Goal: Task Accomplishment & Management: Use online tool/utility

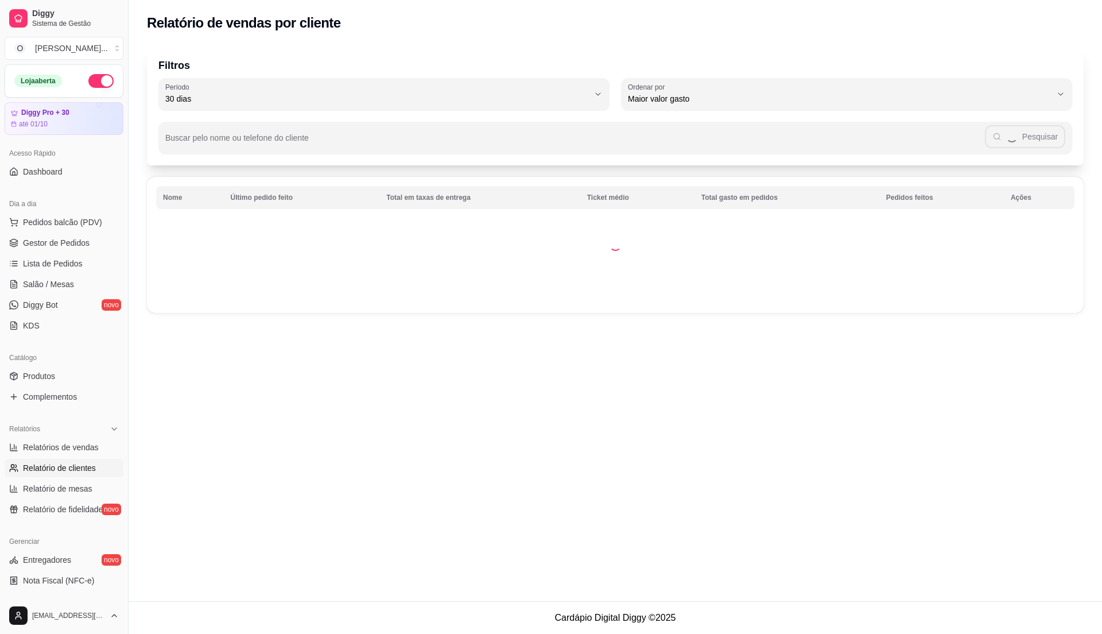
select select "30"
select select "HIGHEST_TOTAL_SPENT_WITH_ORDERS"
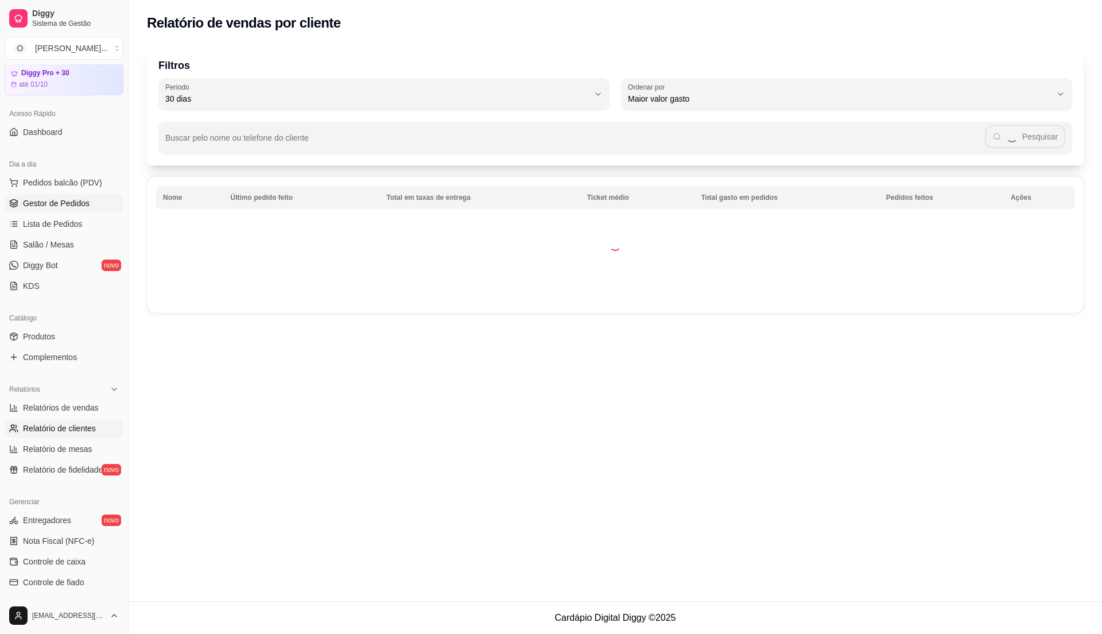
click at [88, 200] on link "Gestor de Pedidos" at bounding box center [64, 203] width 119 height 18
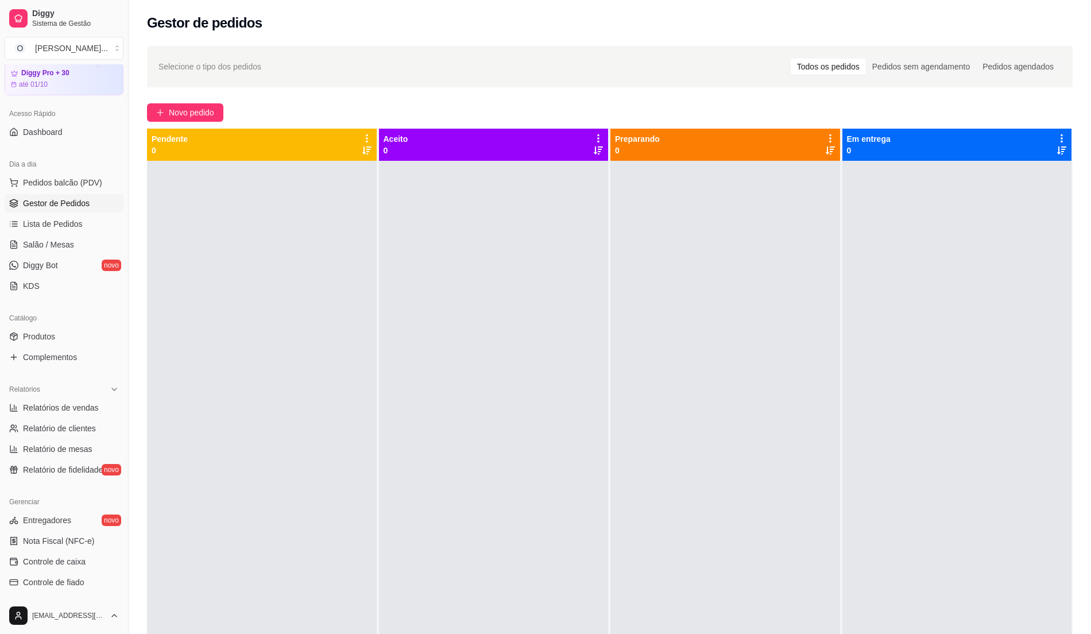
click at [558, 305] on div at bounding box center [494, 478] width 230 height 634
click at [84, 224] on link "Lista de Pedidos" at bounding box center [64, 224] width 119 height 18
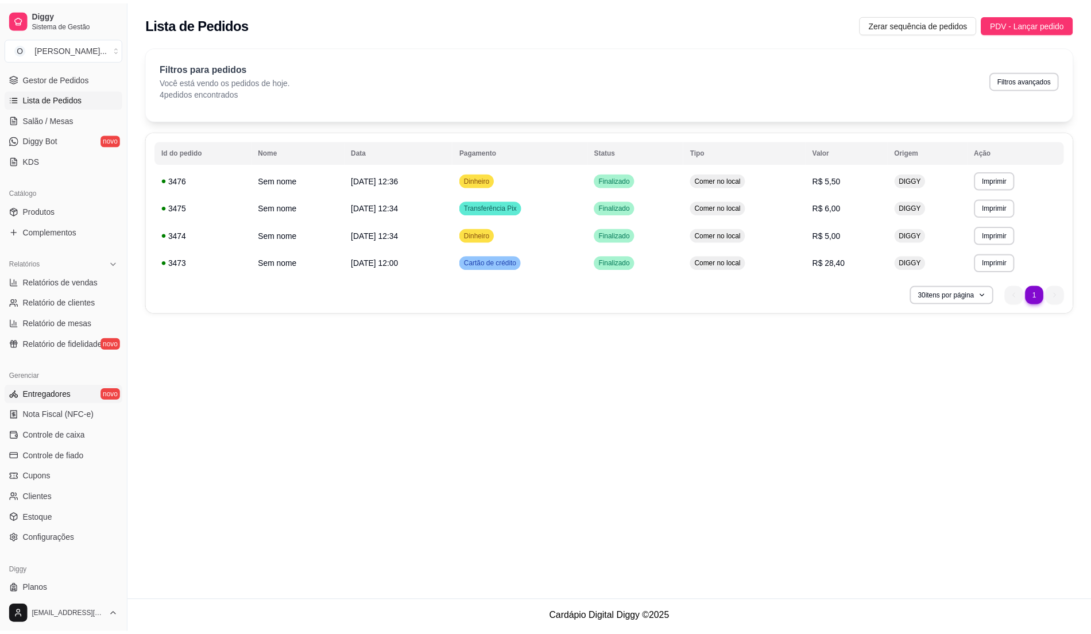
scroll to position [193, 0]
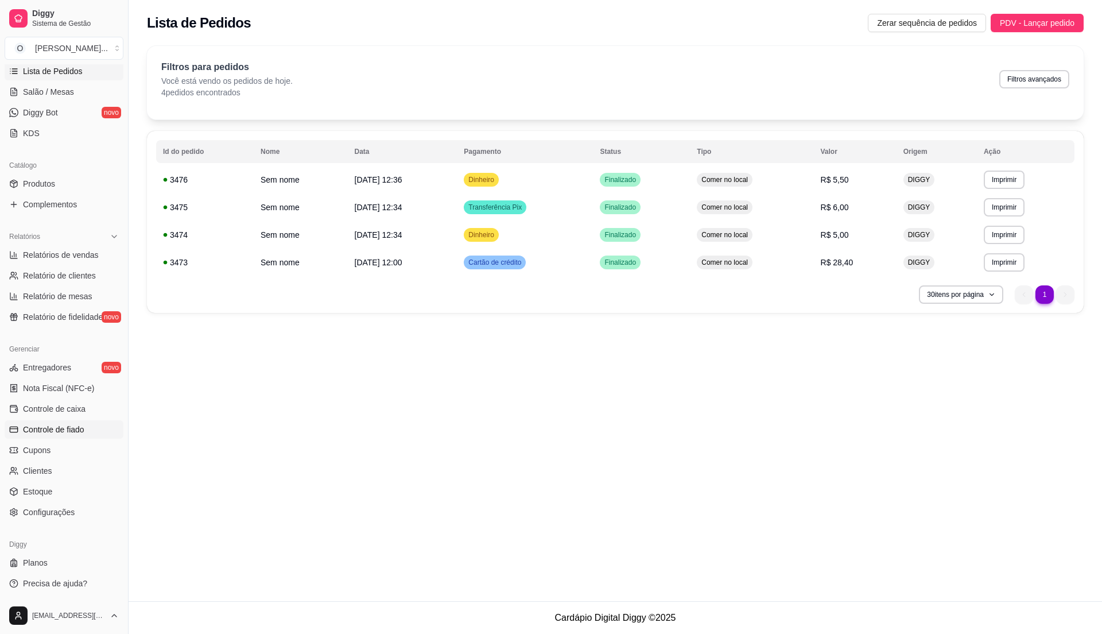
click at [72, 422] on link "Controle de fiado" at bounding box center [64, 429] width 119 height 18
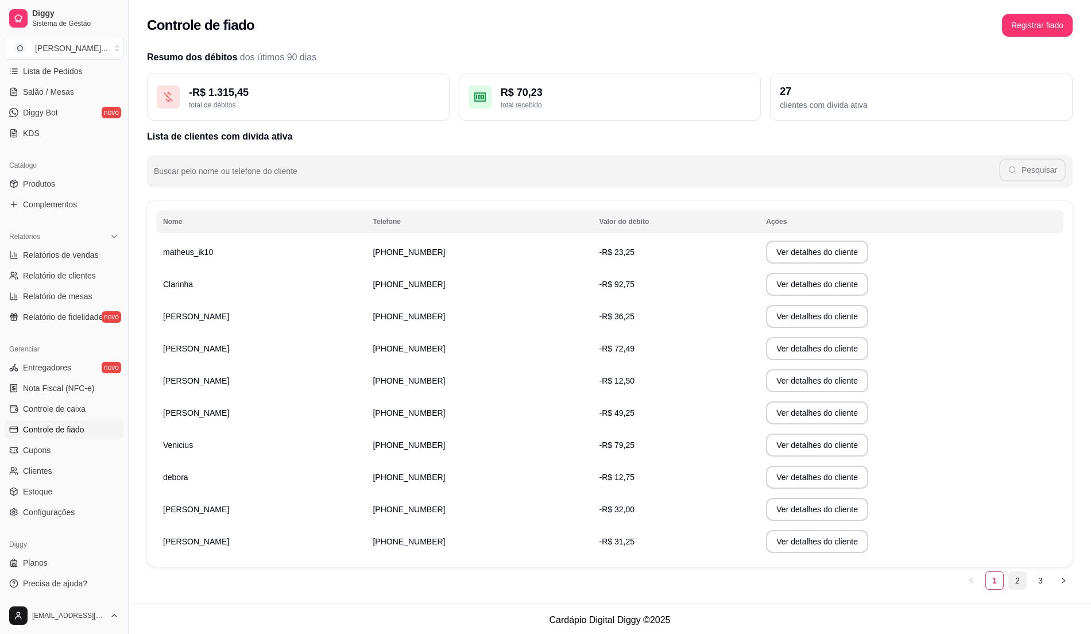
click at [1011, 575] on link "2" at bounding box center [1016, 580] width 17 height 17
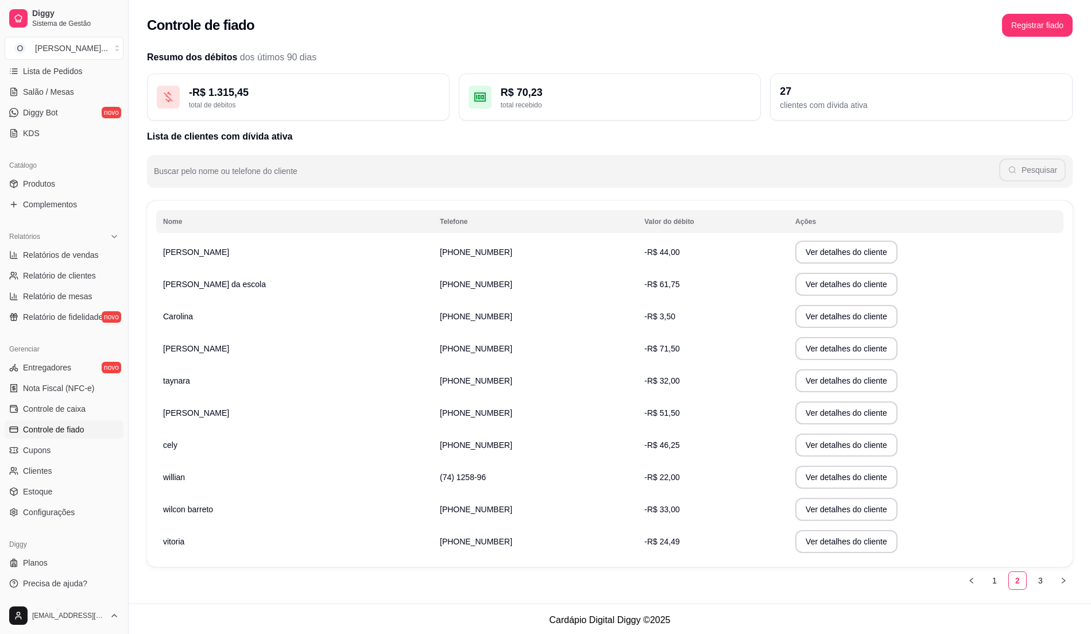
click at [251, 251] on td "[PERSON_NAME]" at bounding box center [294, 252] width 277 height 32
click at [797, 255] on button "Ver detalhes do cliente" at bounding box center [846, 252] width 99 height 22
click at [855, 208] on div "Nome Telefone Valor do débito Ações juliana da creche [PHONE_NUMBER] -R$ 44,00 …" at bounding box center [609, 384] width 925 height 366
click at [588, 97] on div "R$ 70,23" at bounding box center [626, 92] width 251 height 16
click at [480, 99] on icon at bounding box center [480, 97] width 14 height 14
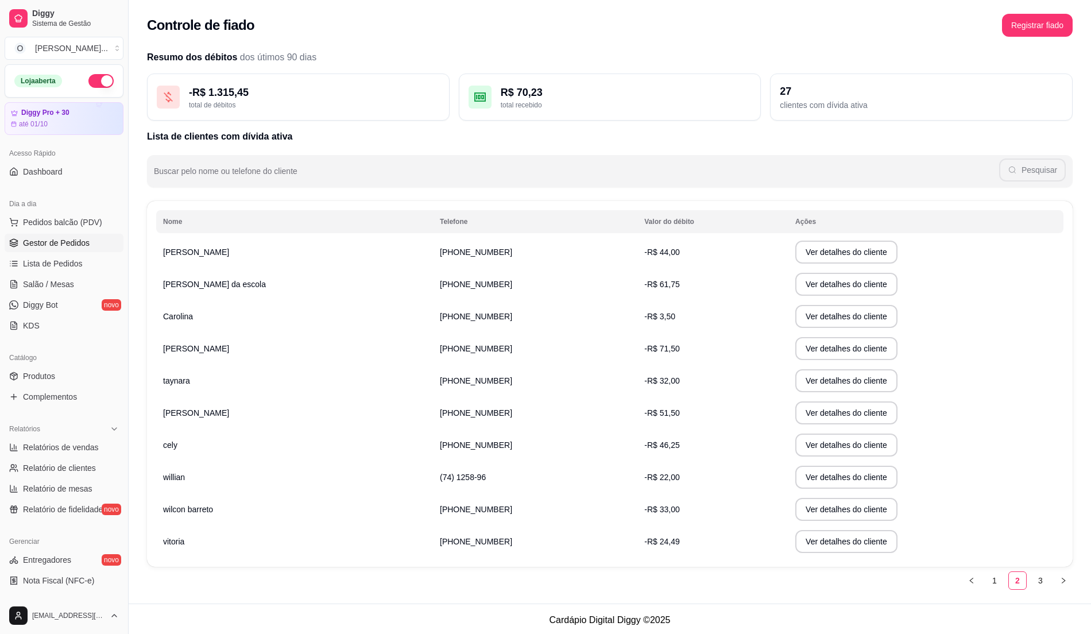
click at [72, 249] on link "Gestor de Pedidos" at bounding box center [64, 243] width 119 height 18
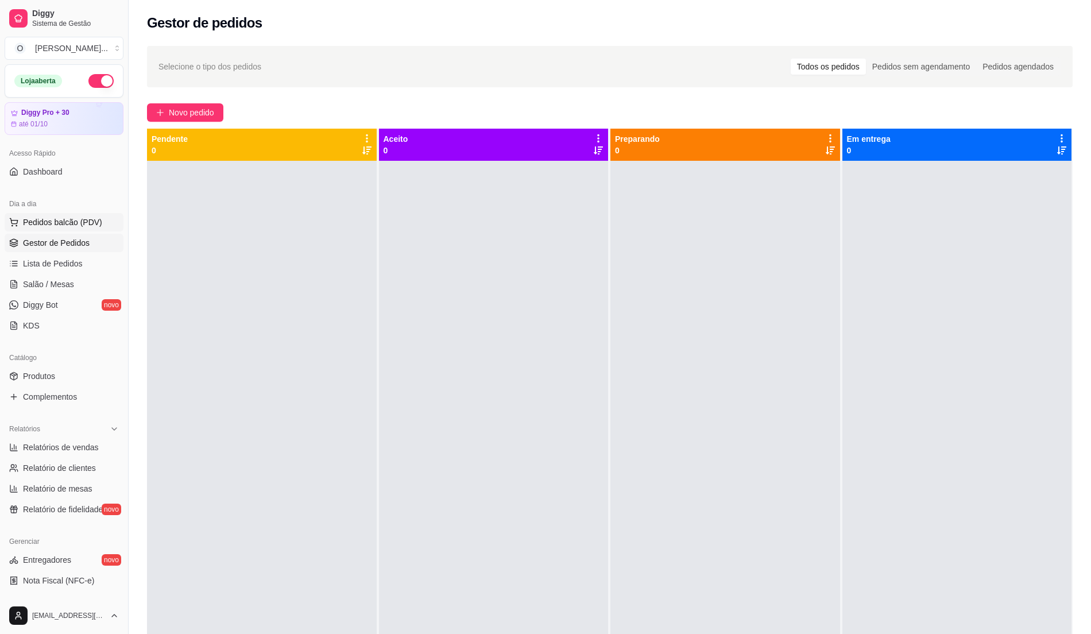
click at [76, 215] on button "Pedidos balcão (PDV)" at bounding box center [64, 222] width 119 height 18
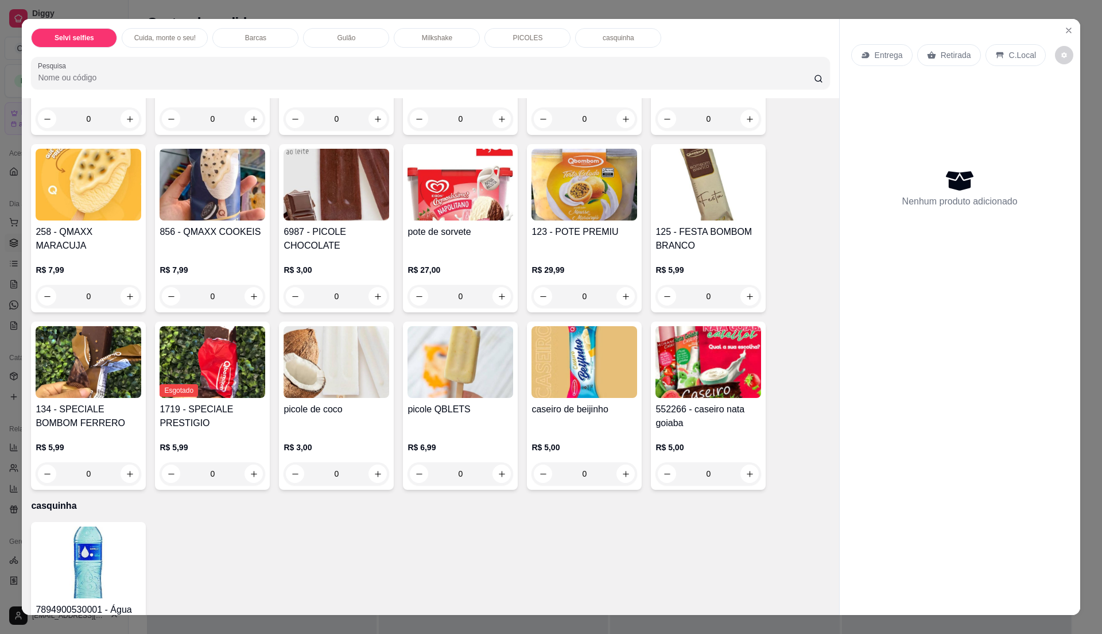
scroll to position [1454, 0]
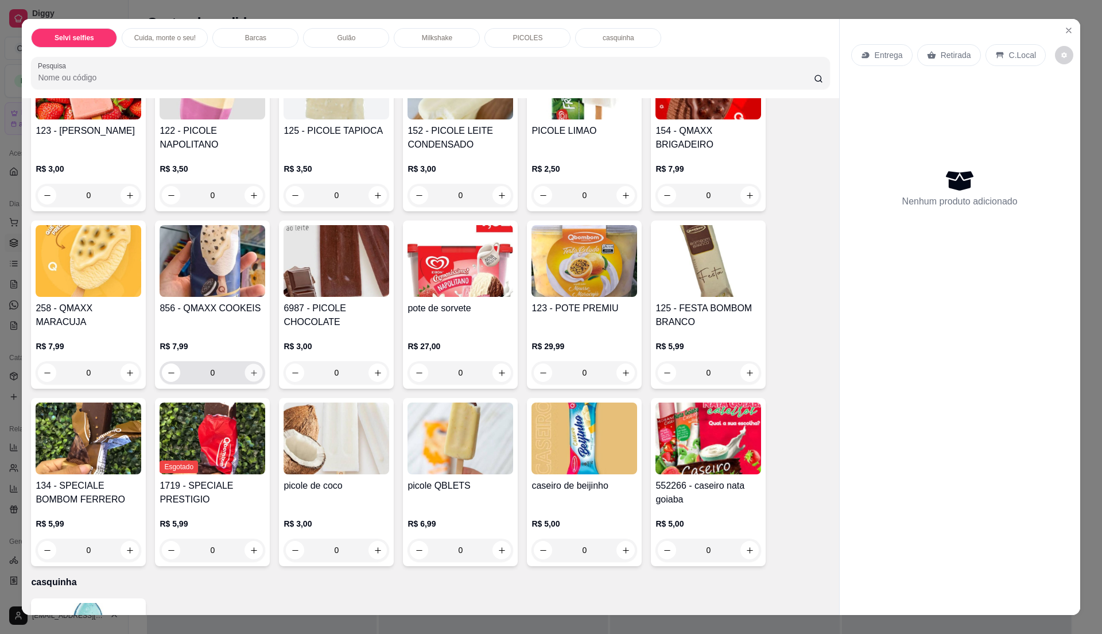
click at [250, 378] on button "increase-product-quantity" at bounding box center [254, 373] width 18 height 18
type input "1"
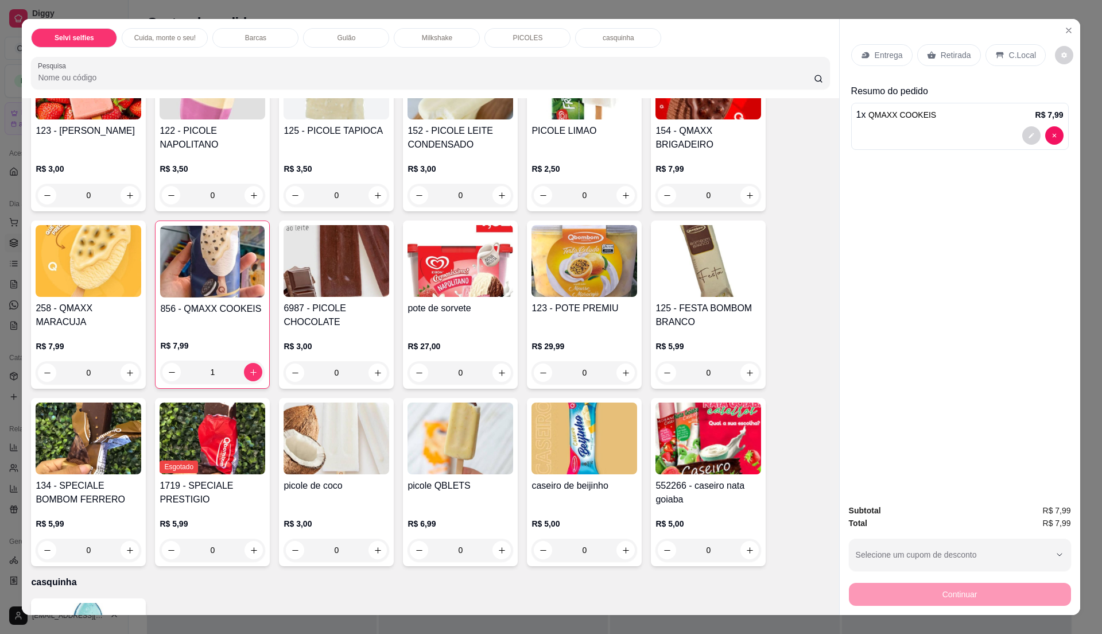
click at [1017, 62] on div "C.Local" at bounding box center [1016, 55] width 60 height 22
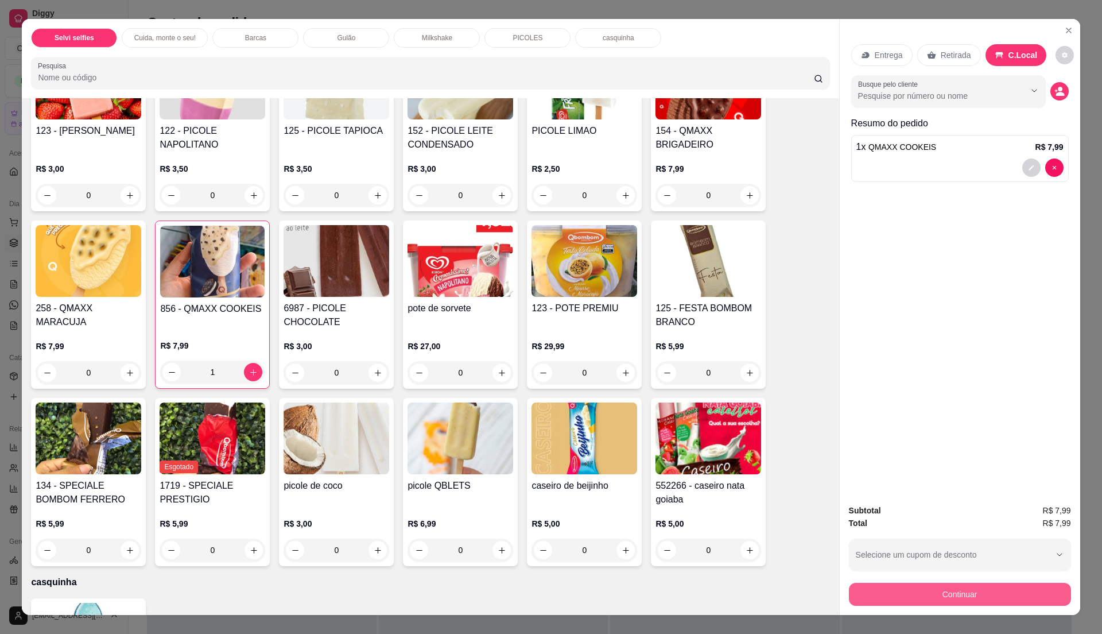
click at [968, 595] on button "Continuar" at bounding box center [960, 594] width 222 height 23
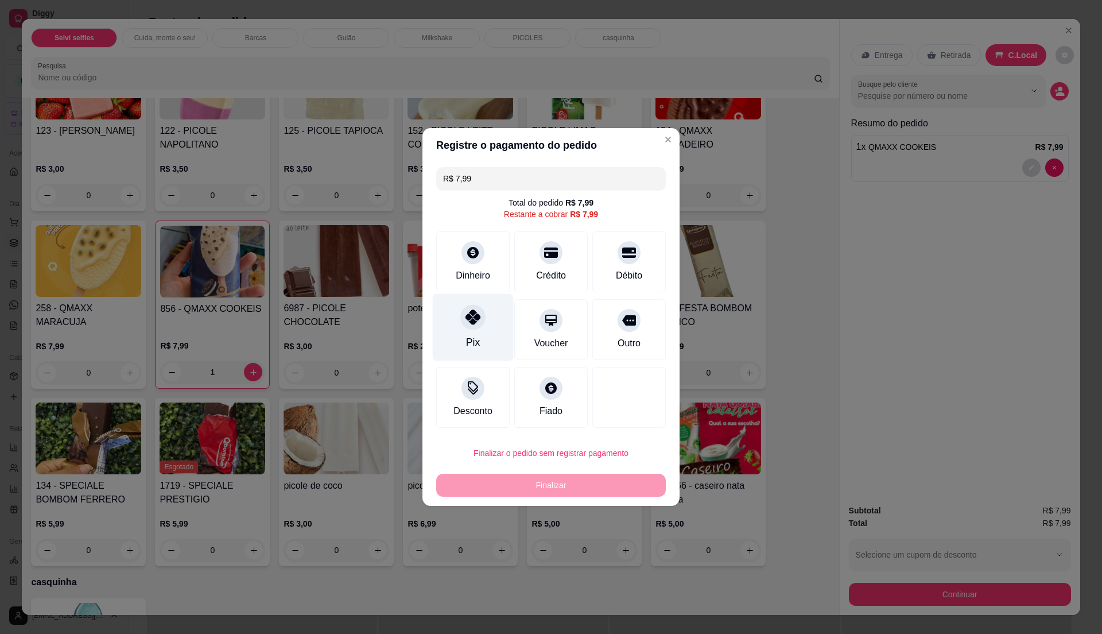
click at [485, 340] on div "Pix" at bounding box center [473, 327] width 81 height 67
type input "R$ 0,00"
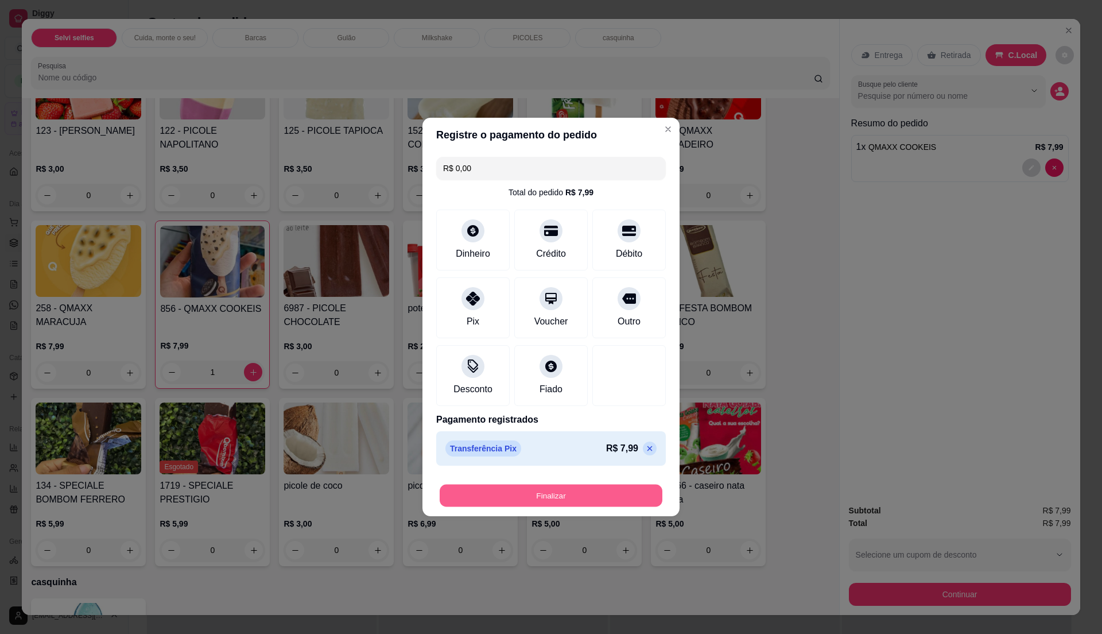
click at [561, 490] on button "Finalizar" at bounding box center [551, 495] width 223 height 22
type input "0"
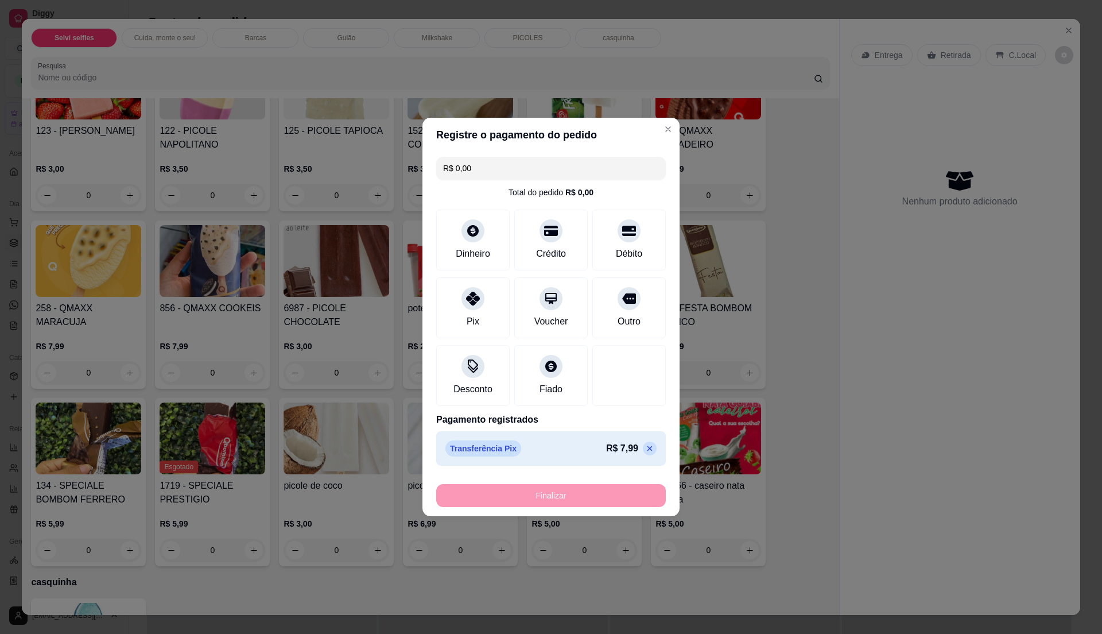
type input "-R$ 7,99"
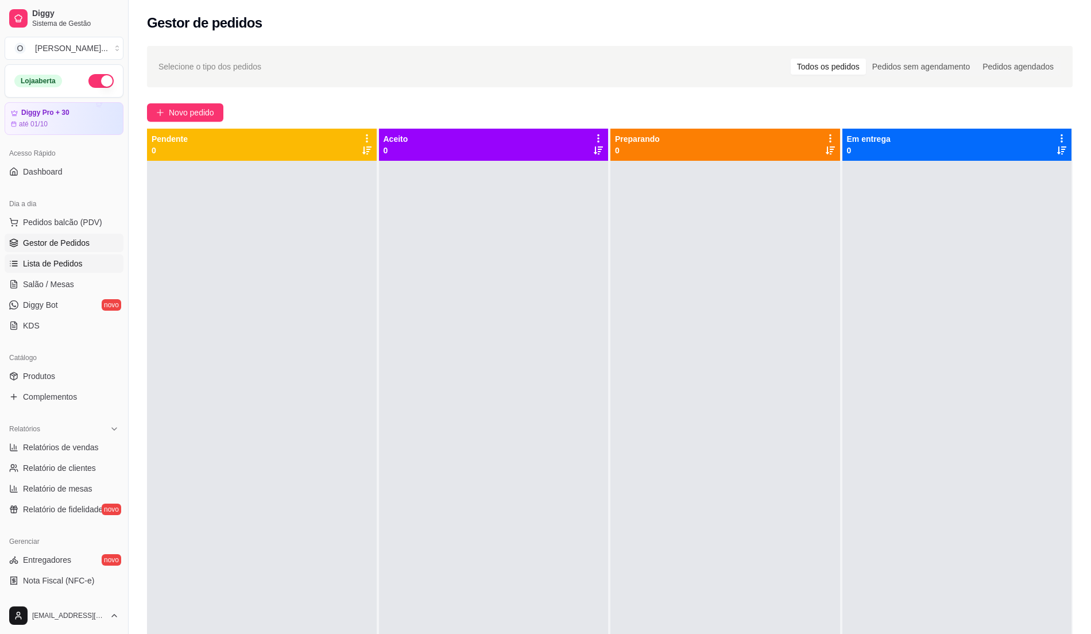
click at [83, 264] on link "Lista de Pedidos" at bounding box center [64, 263] width 119 height 18
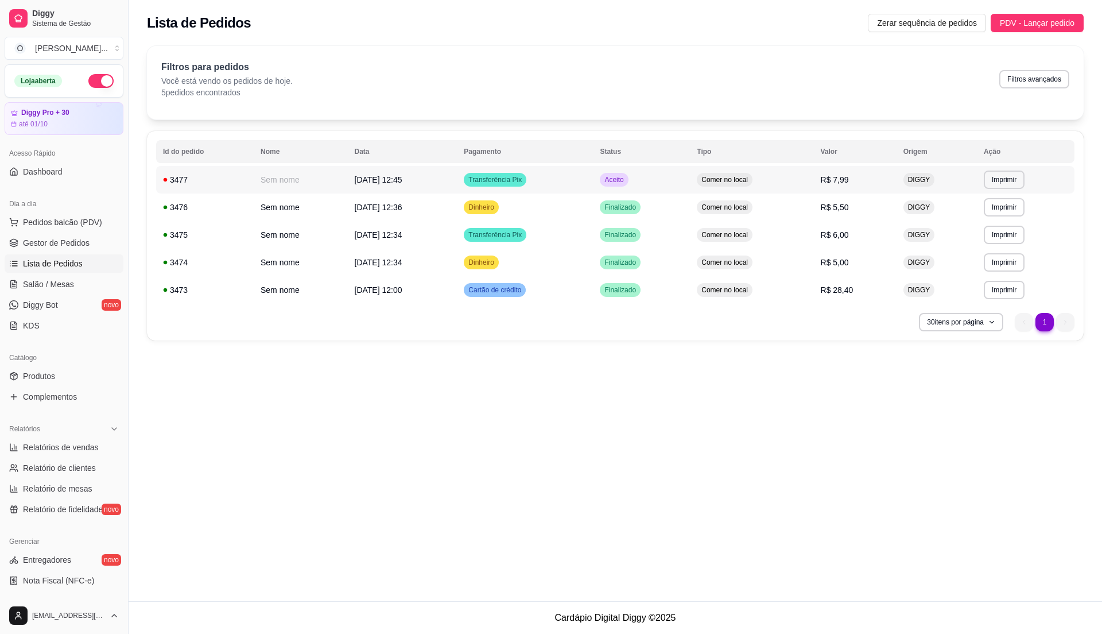
click at [770, 179] on td "Comer no local" at bounding box center [751, 180] width 123 height 28
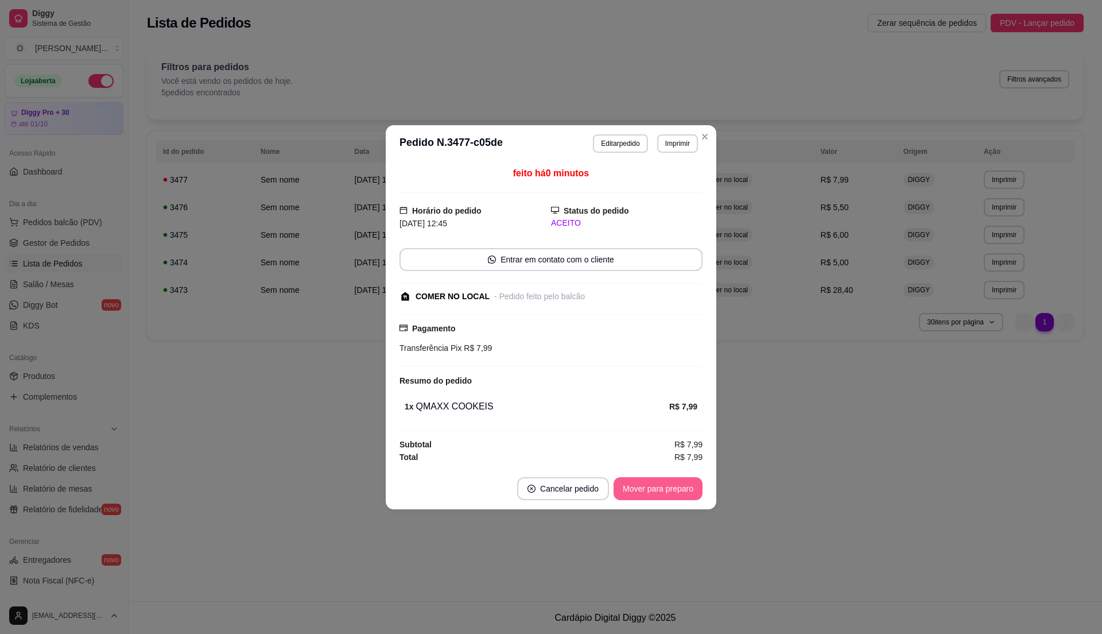
click at [657, 497] on button "Mover para preparo" at bounding box center [658, 488] width 89 height 23
click at [650, 482] on button "Mover para retirada disponível" at bounding box center [638, 488] width 123 height 22
click at [650, 482] on button "Mover para finalizado" at bounding box center [655, 488] width 92 height 22
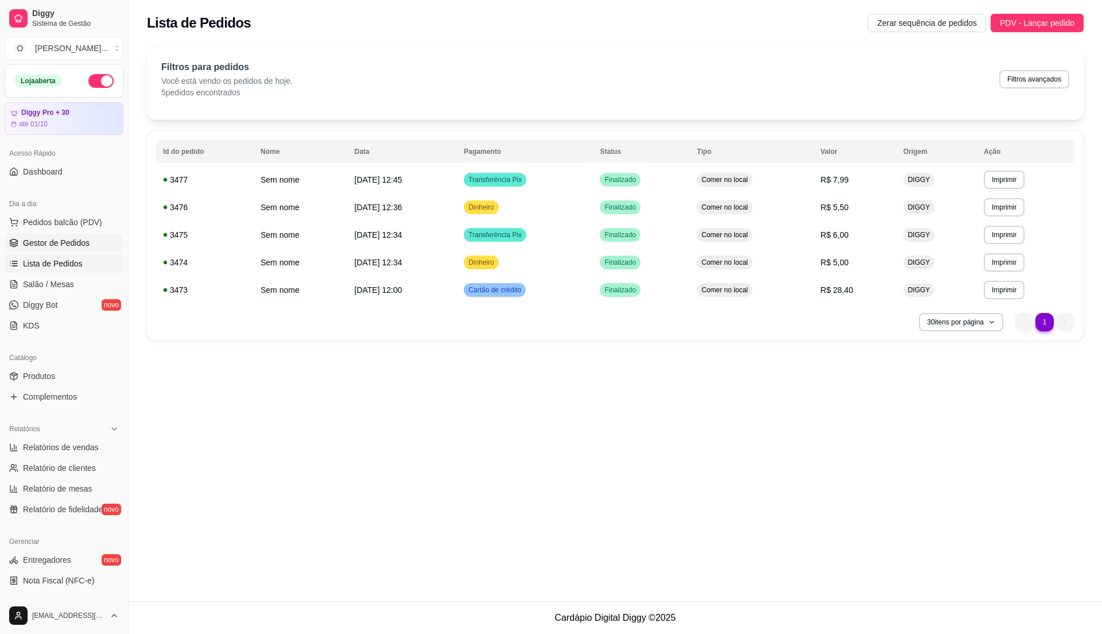
click at [88, 240] on link "Gestor de Pedidos" at bounding box center [64, 243] width 119 height 18
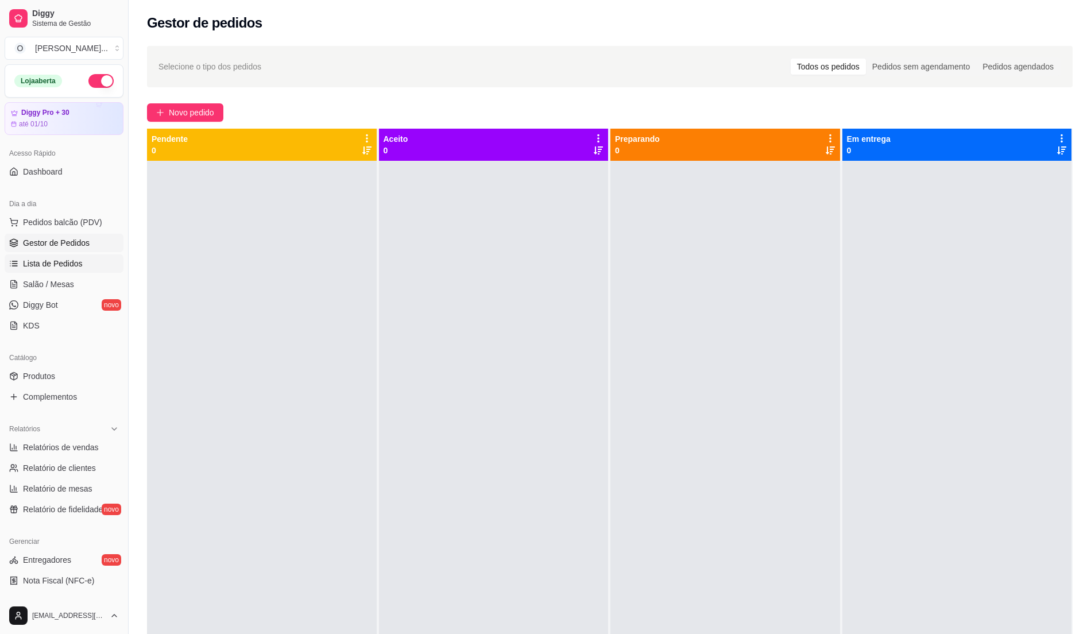
click at [40, 264] on span "Lista de Pedidos" at bounding box center [53, 263] width 60 height 11
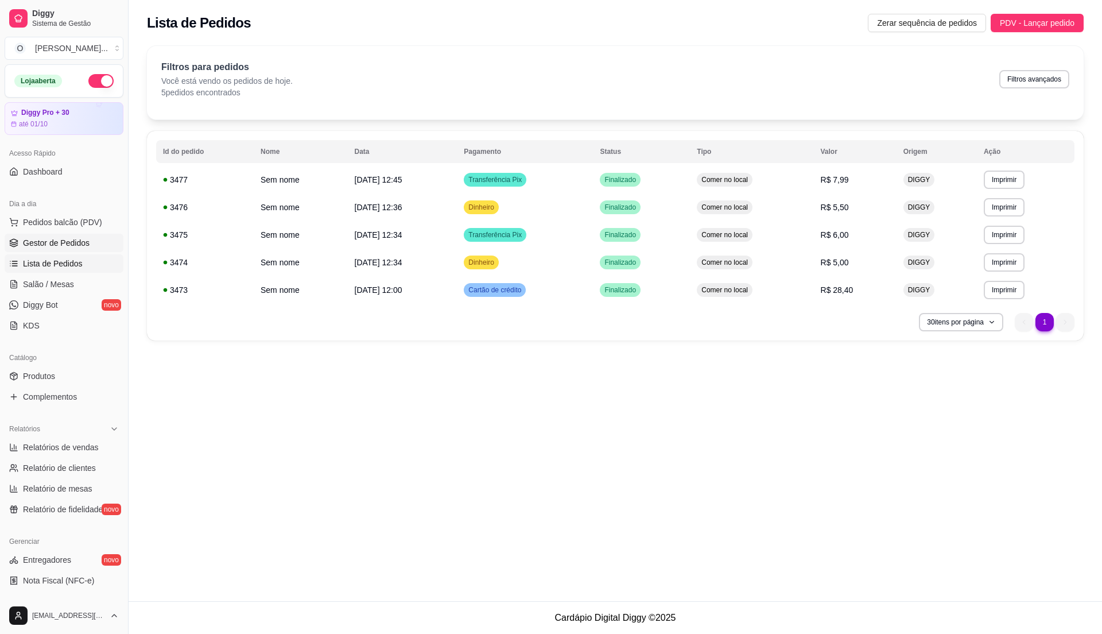
click at [73, 239] on span "Gestor de Pedidos" at bounding box center [56, 242] width 67 height 11
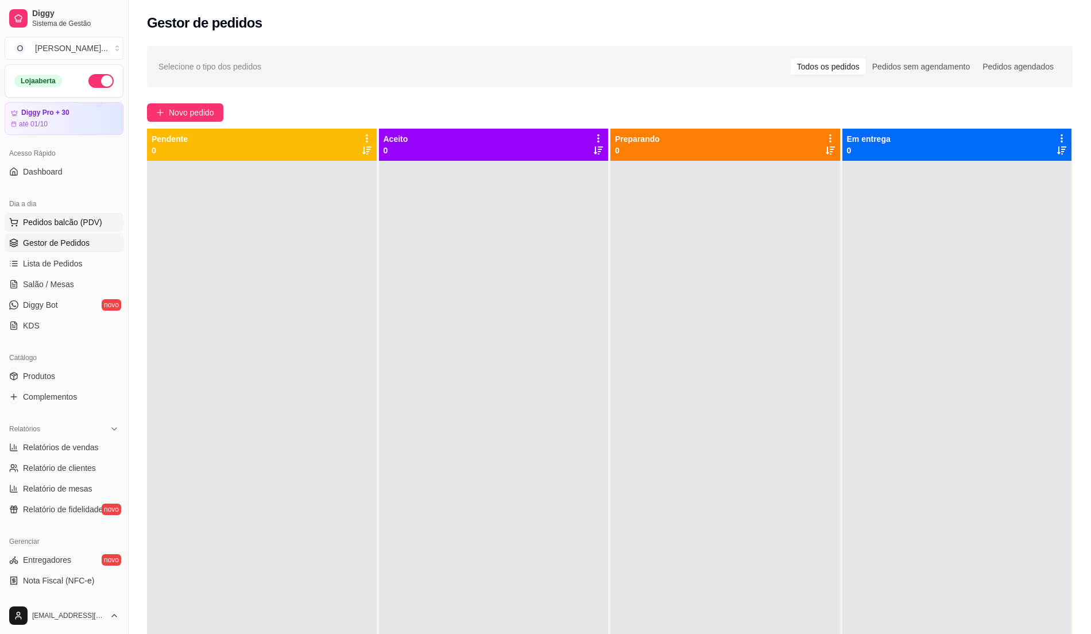
click at [84, 228] on button "Pedidos balcão (PDV)" at bounding box center [64, 222] width 119 height 18
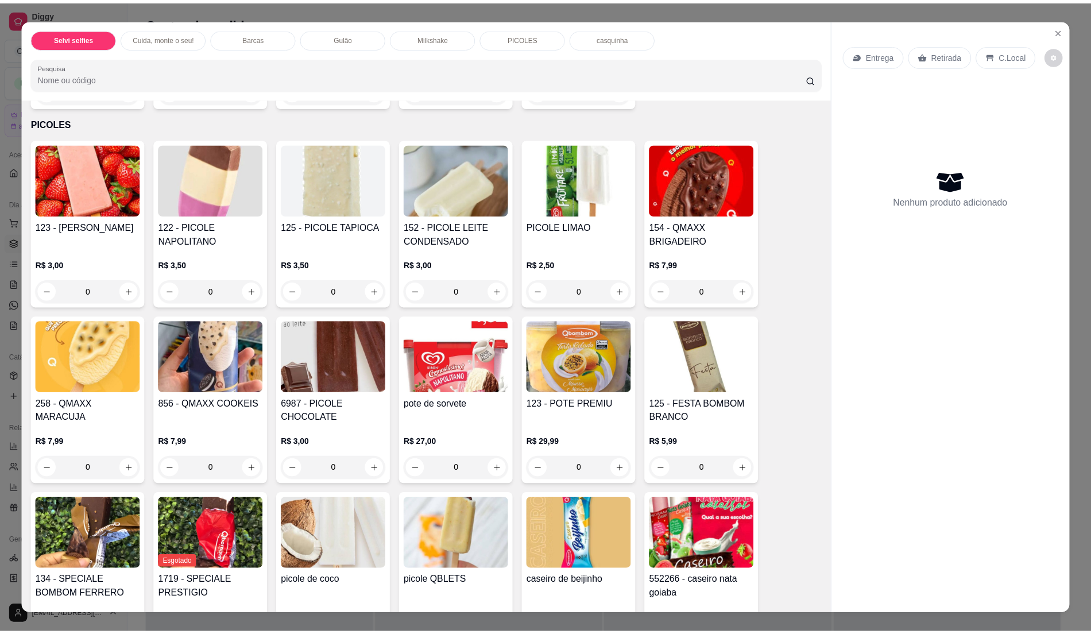
scroll to position [1301, 0]
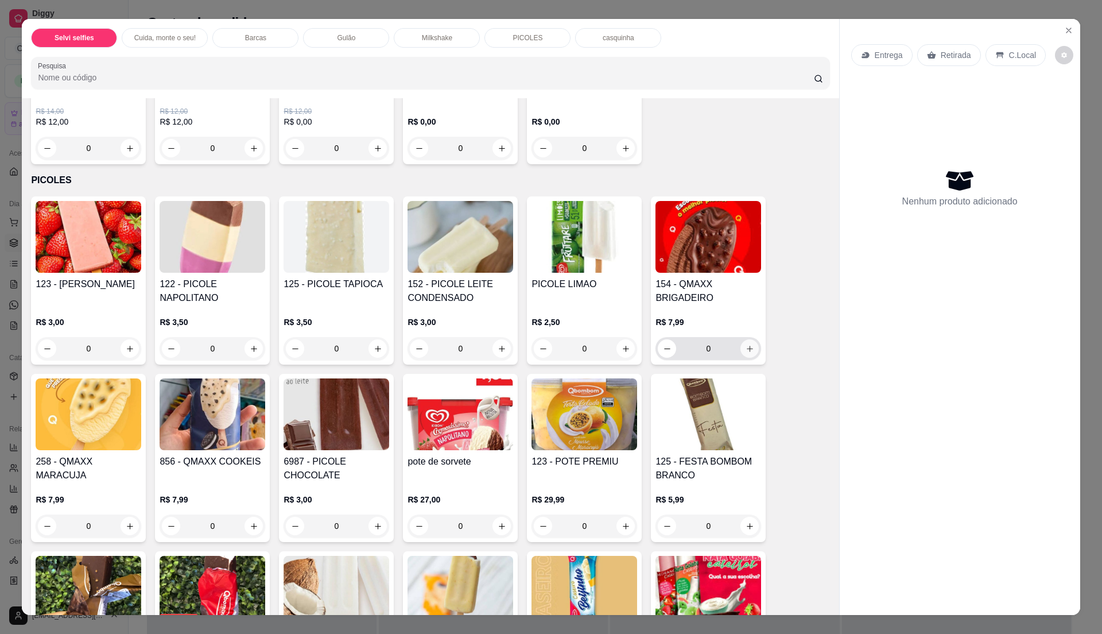
click at [746, 352] on icon "increase-product-quantity" at bounding box center [750, 348] width 9 height 9
type input "1"
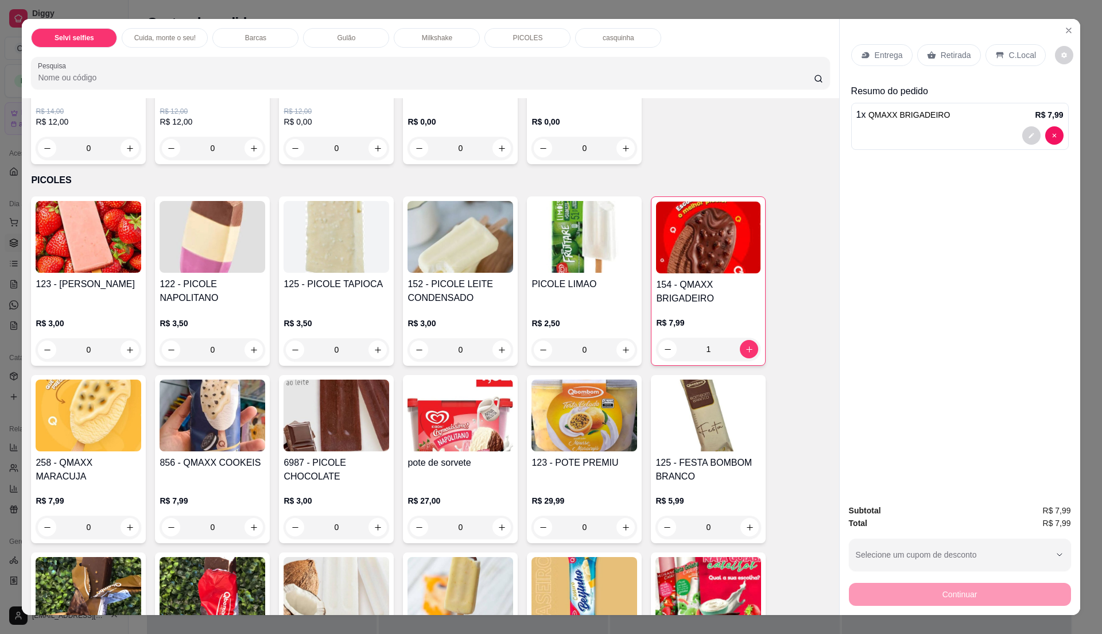
click at [1009, 49] on p "C.Local" at bounding box center [1022, 54] width 27 height 11
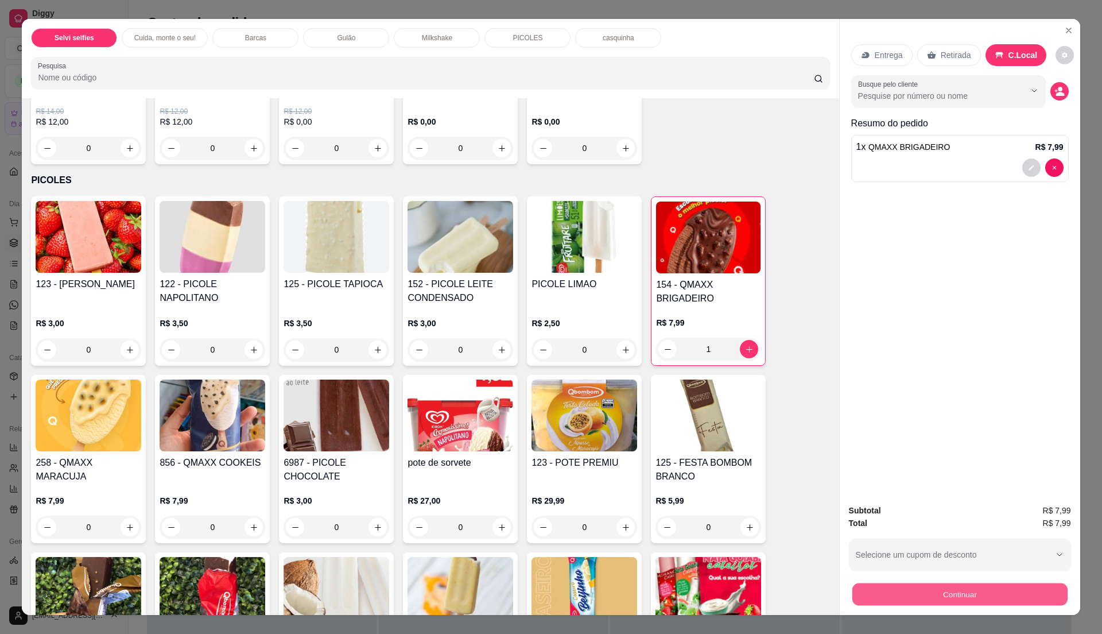
click at [984, 590] on button "Continuar" at bounding box center [959, 594] width 215 height 22
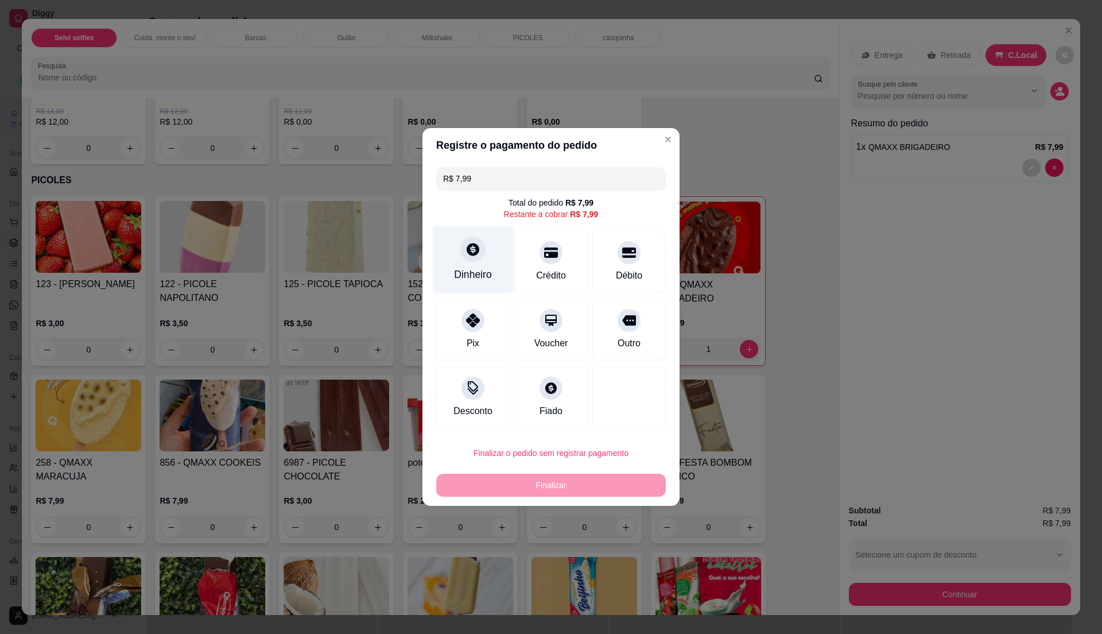
click at [480, 274] on div "Dinheiro" at bounding box center [473, 274] width 38 height 15
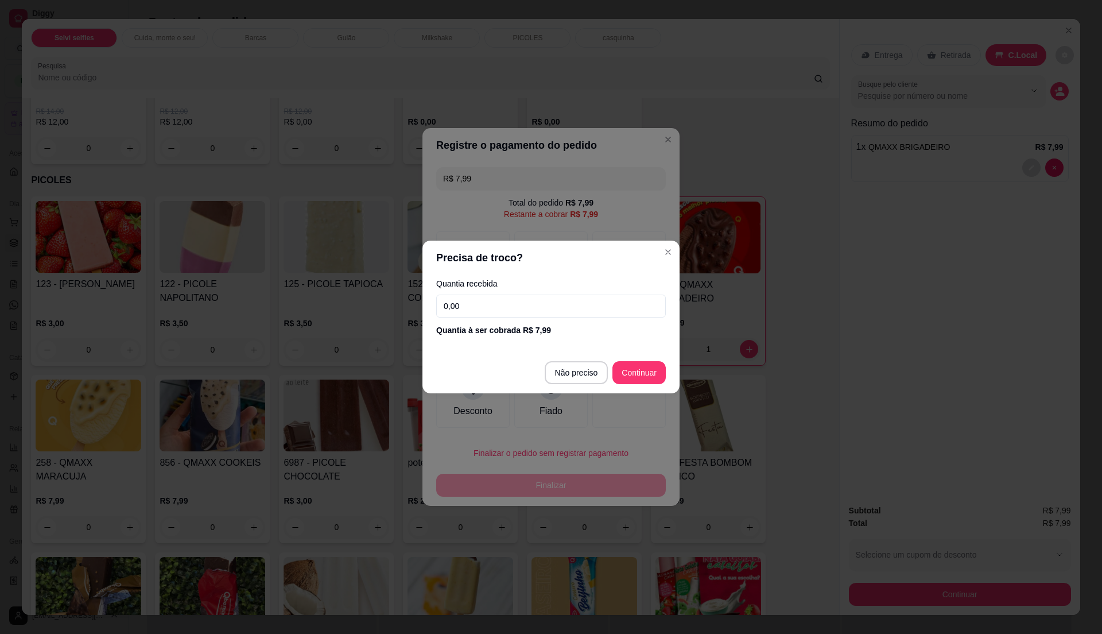
click at [479, 290] on div "Quantia recebida 0,00 Quantia à ser cobrada R$ 7,99" at bounding box center [550, 307] width 257 height 65
click at [558, 280] on label "Quantia recebida" at bounding box center [551, 284] width 230 height 8
click at [554, 304] on input "0,00" at bounding box center [551, 305] width 230 height 23
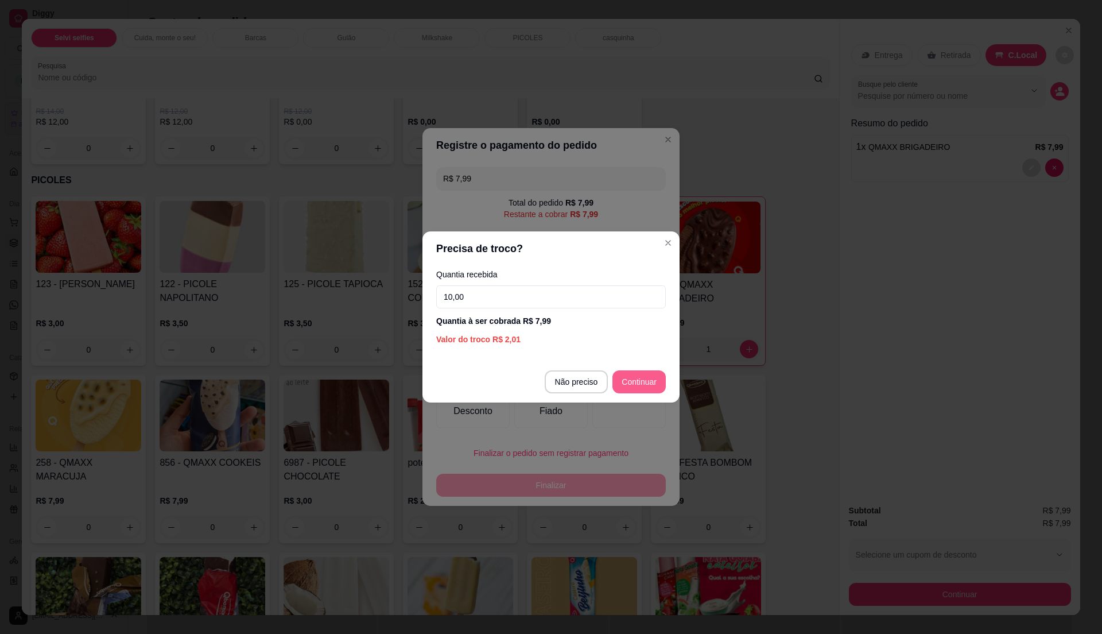
type input "10,00"
type input "R$ 0,00"
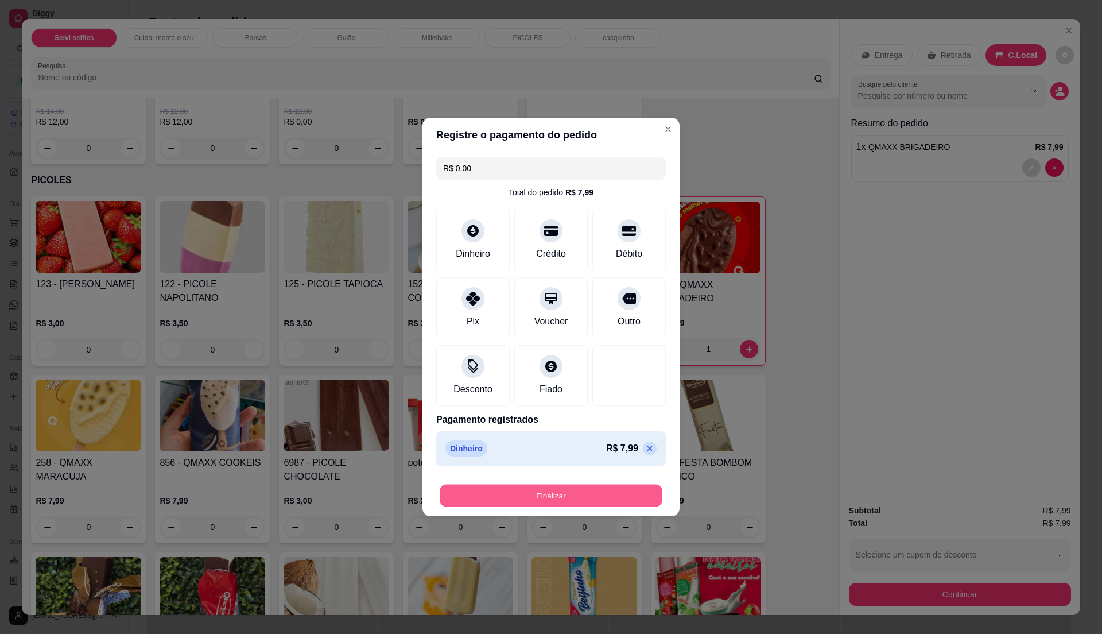
click at [598, 490] on button "Finalizar" at bounding box center [551, 495] width 223 height 22
type input "0"
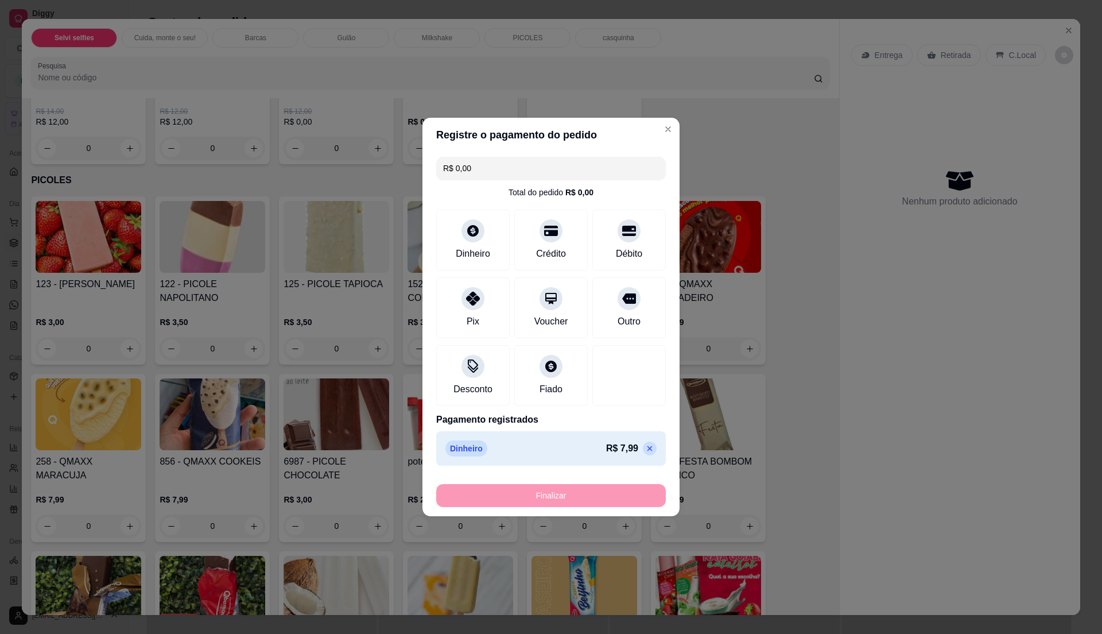
type input "-R$ 7,99"
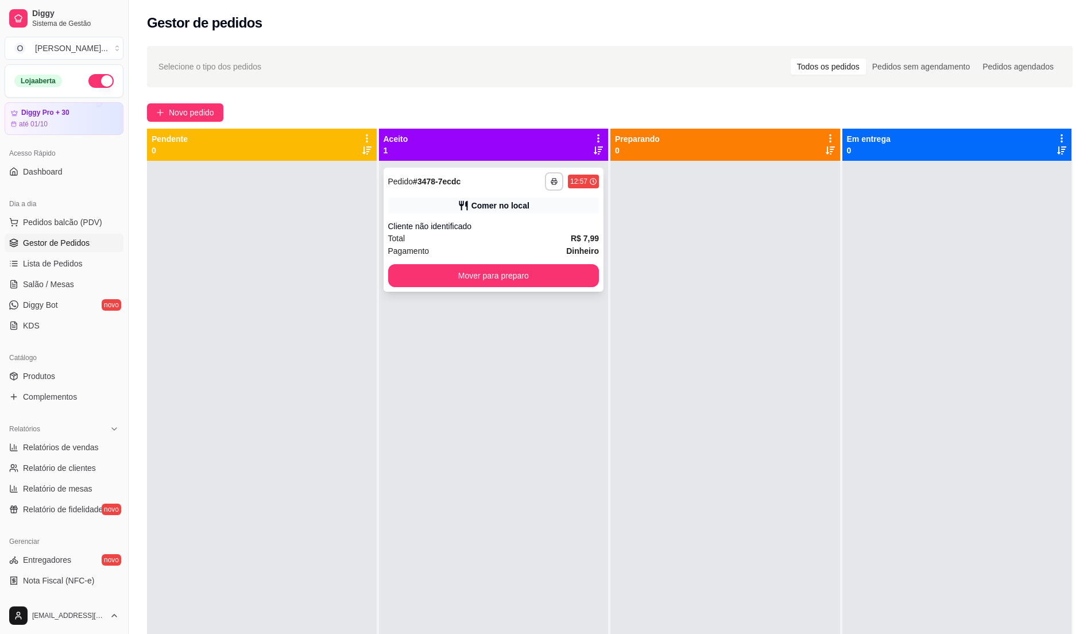
click at [552, 204] on div "Comer no local" at bounding box center [493, 205] width 211 height 16
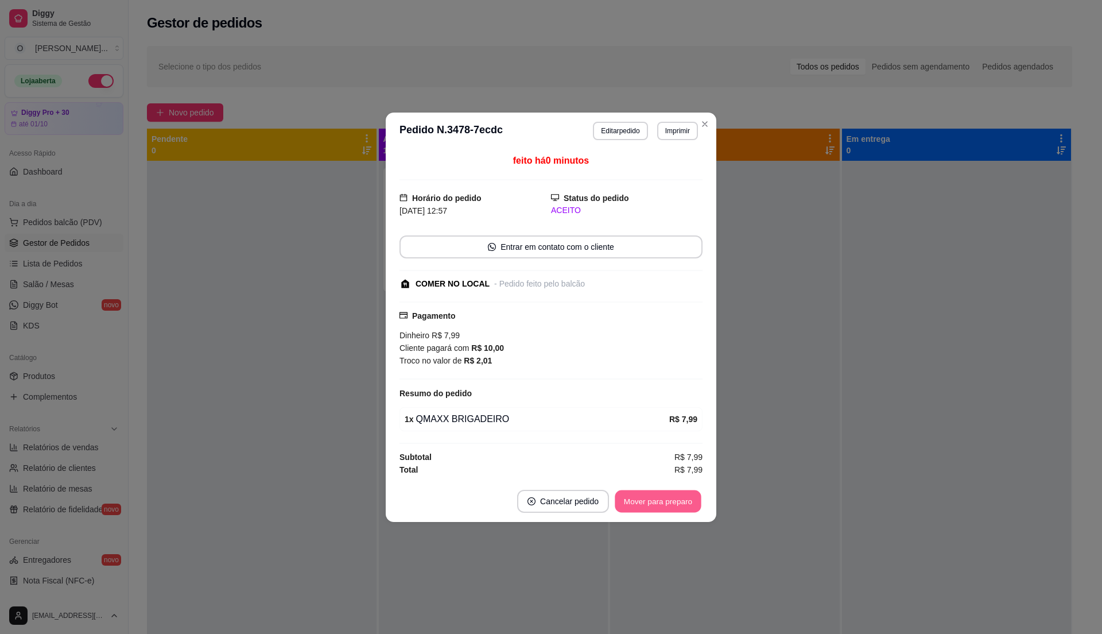
click at [680, 508] on button "Mover para preparo" at bounding box center [658, 501] width 86 height 22
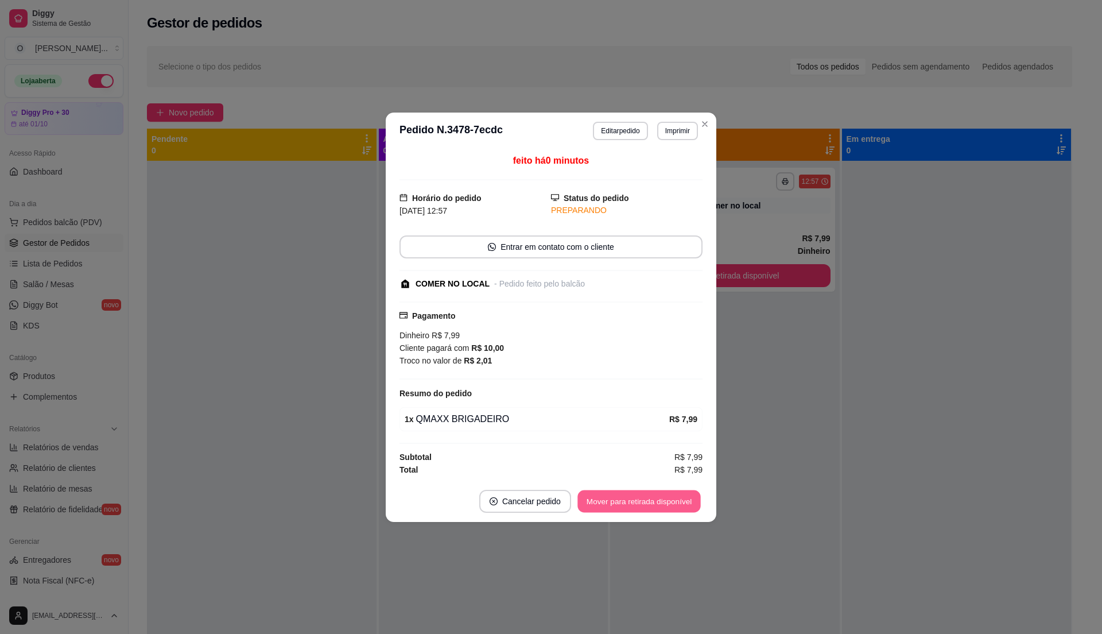
click at [680, 508] on button "Mover para retirada disponível" at bounding box center [638, 501] width 123 height 22
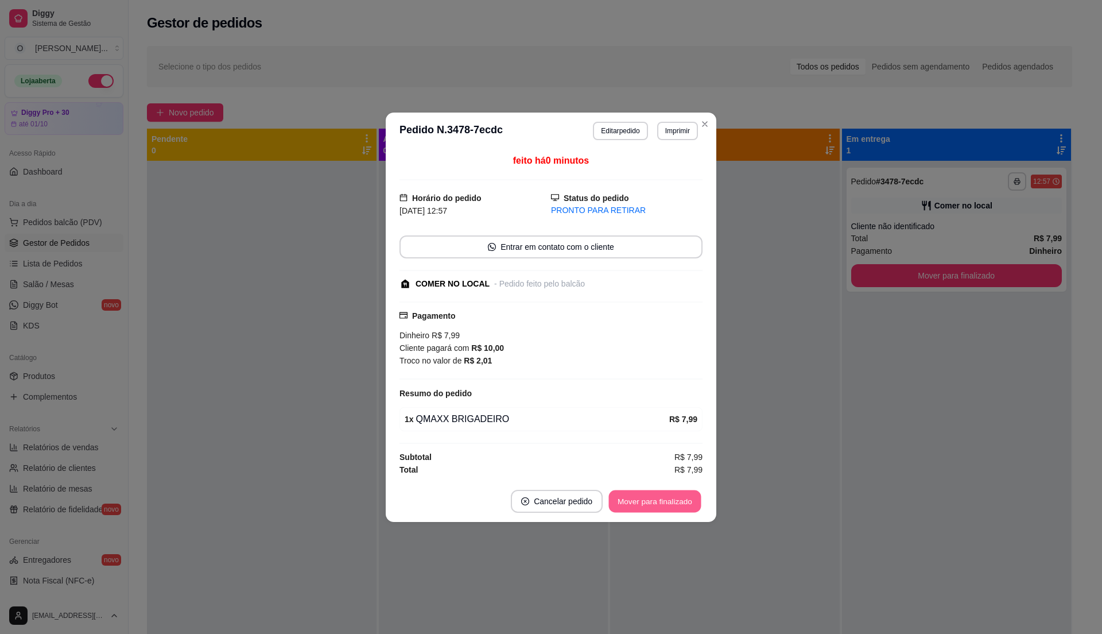
click at [686, 506] on button "Mover para finalizado" at bounding box center [655, 501] width 92 height 22
